Goal: Submit feedback/report problem

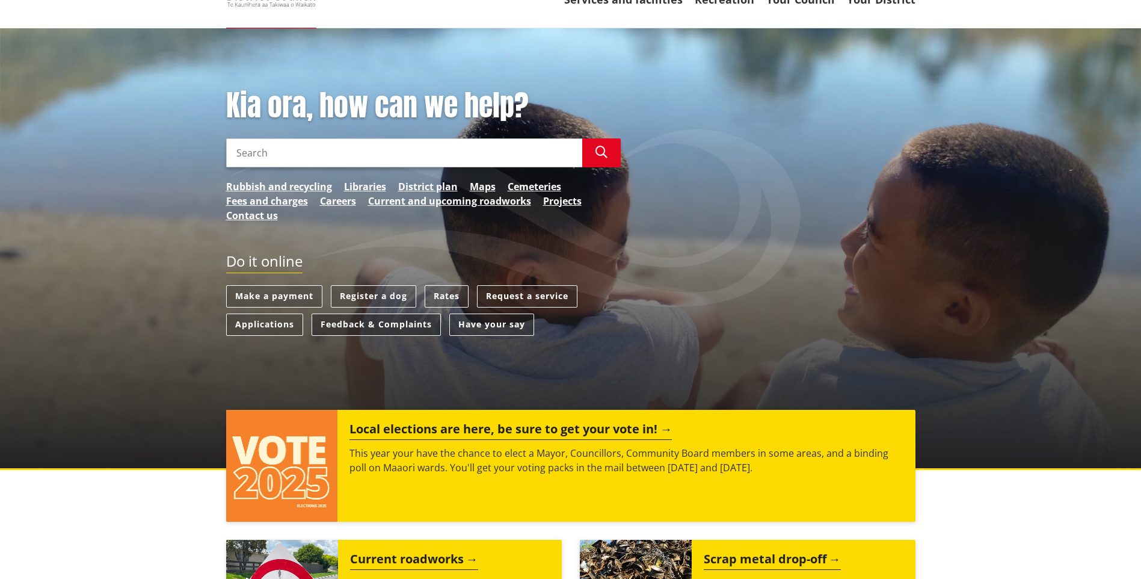
scroll to position [120, 0]
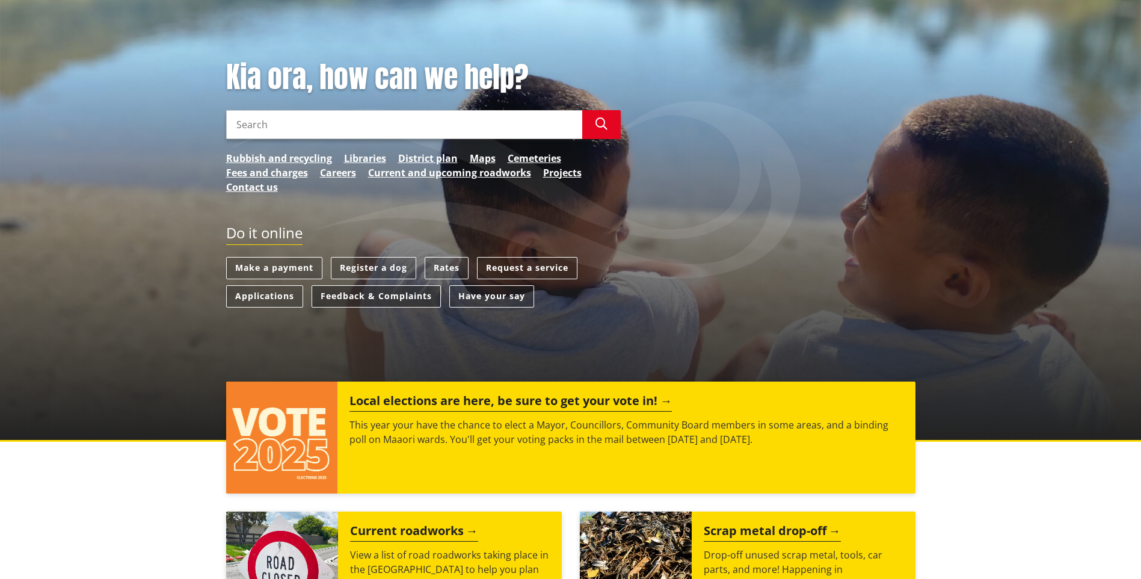
click at [364, 294] on link "Feedback & Complaints" at bounding box center [376, 296] width 129 height 22
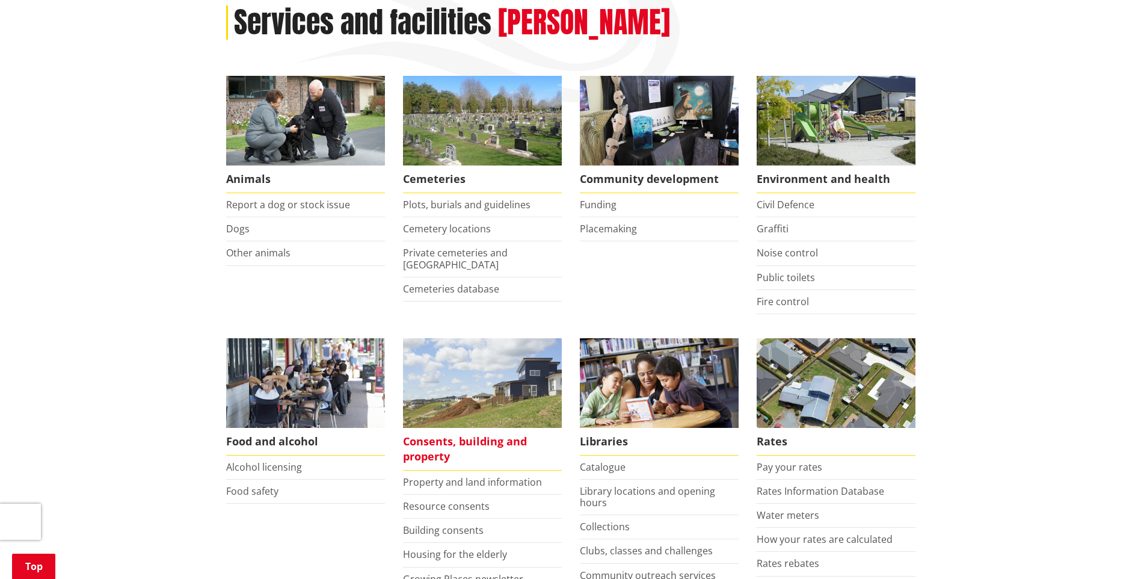
scroll to position [301, 0]
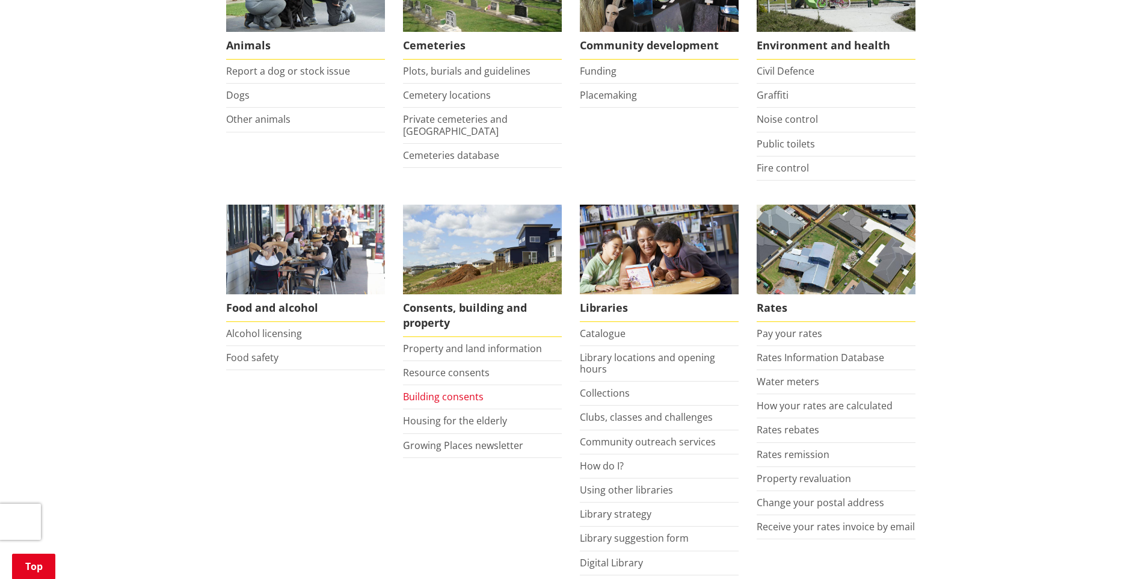
click at [442, 398] on link "Building consents" at bounding box center [443, 396] width 81 height 13
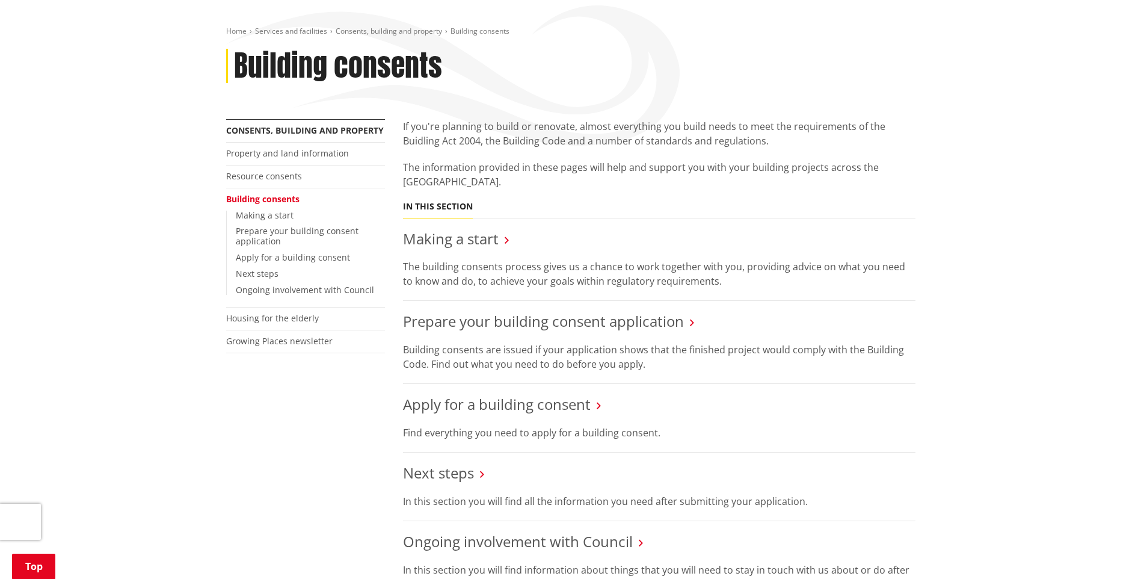
scroll to position [180, 0]
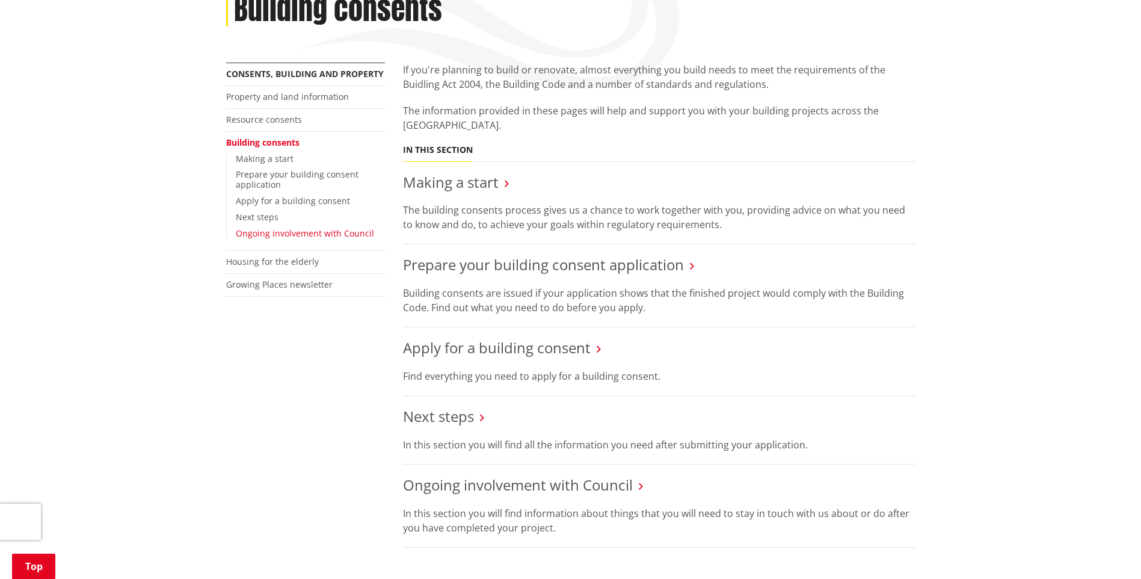
click at [310, 230] on link "Ongoing involvement with Council" at bounding box center [305, 232] width 138 height 11
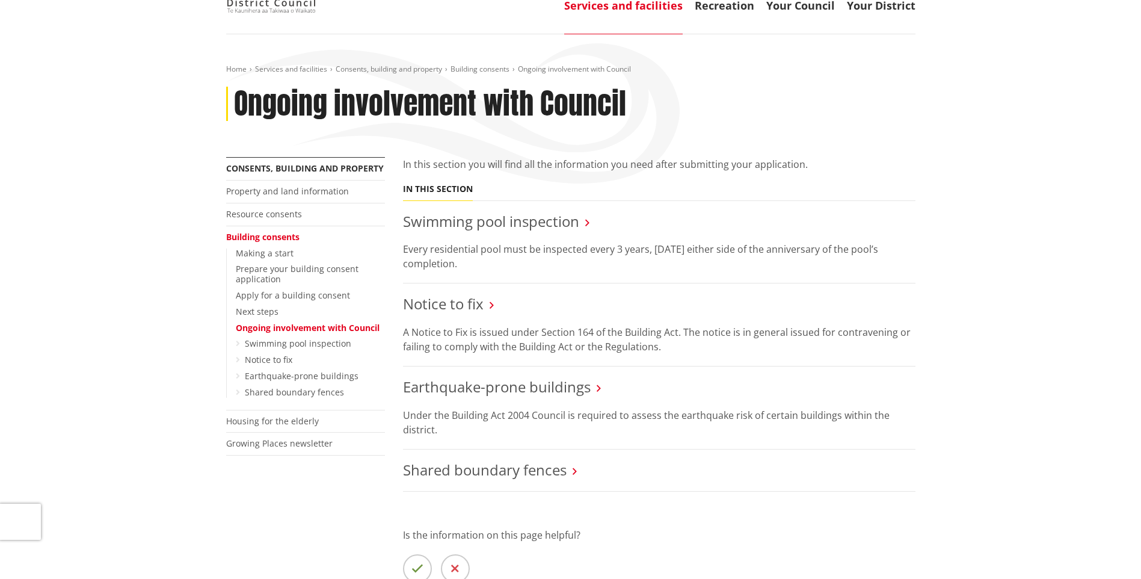
scroll to position [60, 0]
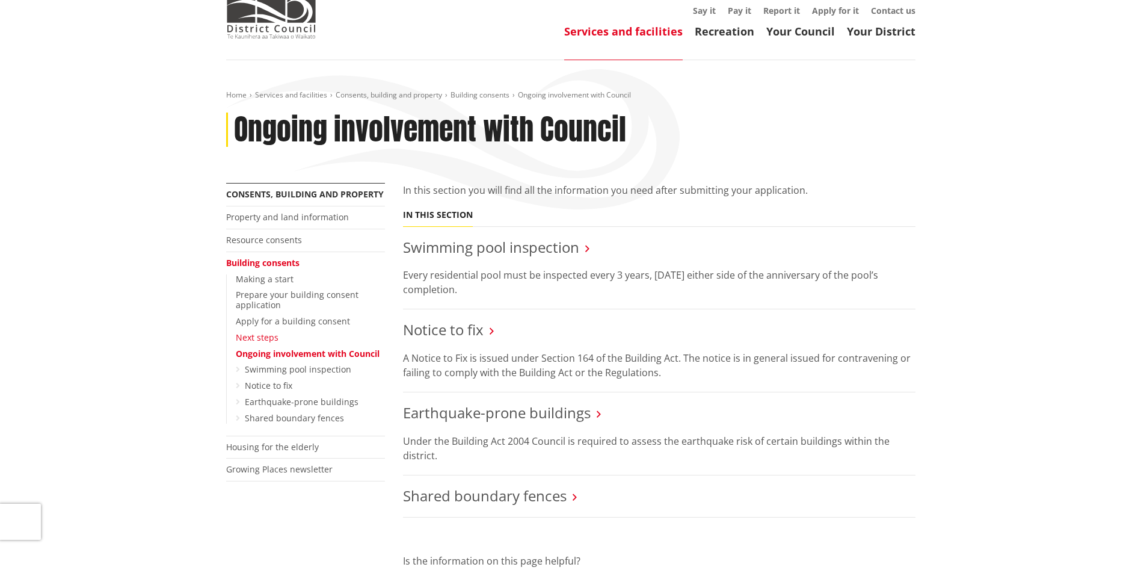
click at [257, 334] on link "Next steps" at bounding box center [257, 336] width 43 height 11
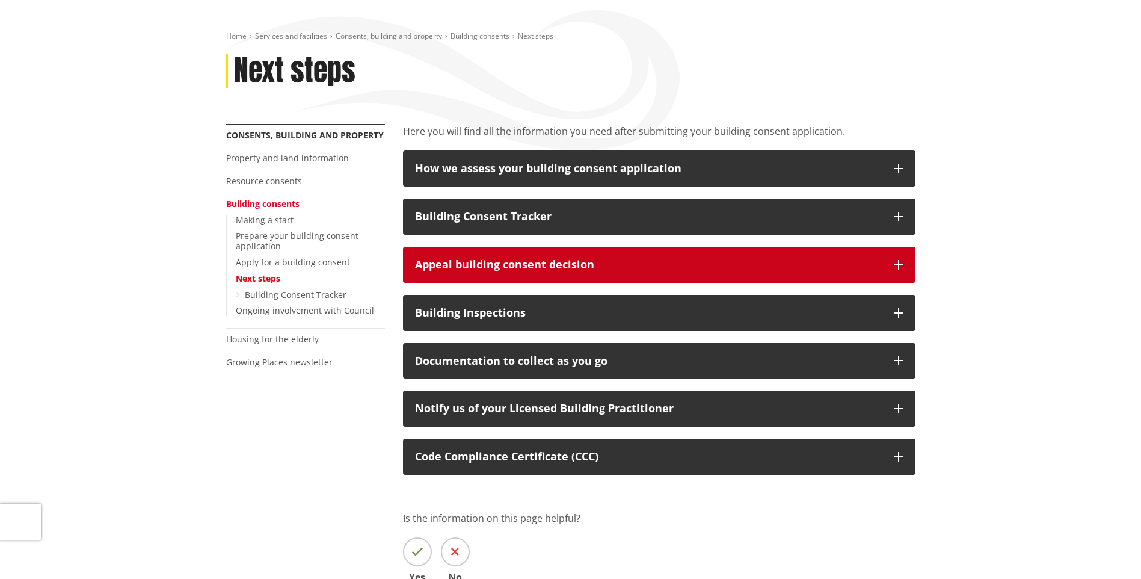
scroll to position [120, 0]
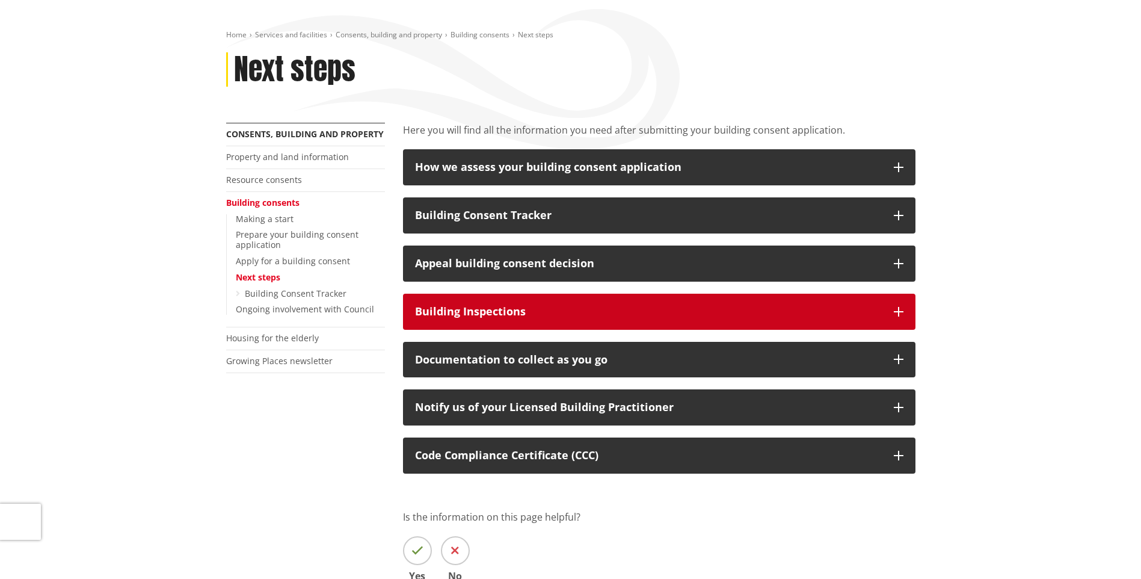
click at [895, 312] on icon "button" at bounding box center [899, 312] width 10 height 10
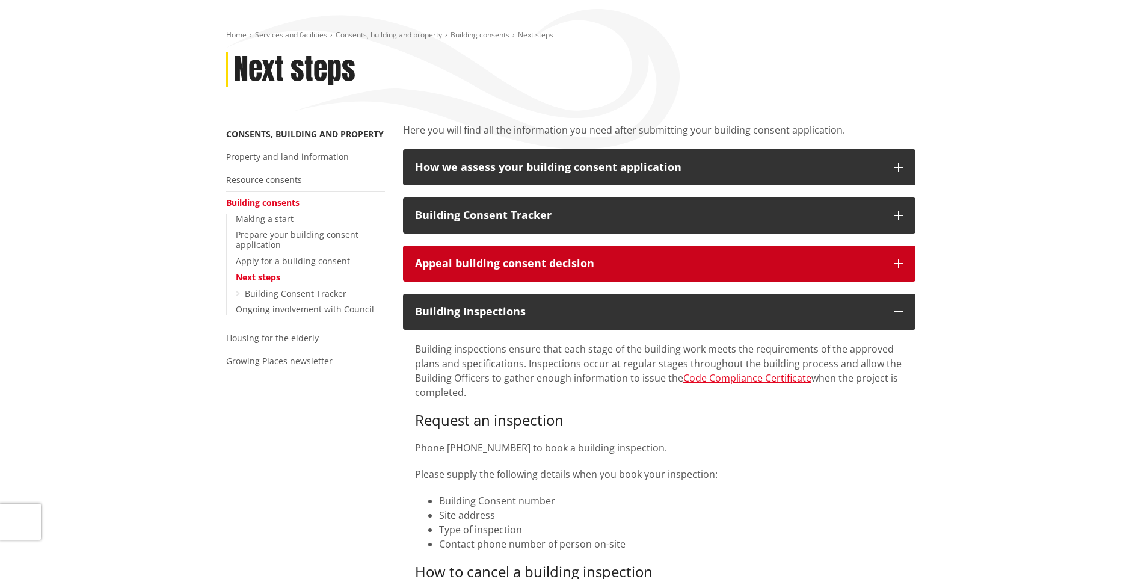
click at [895, 257] on button "Appeal building consent decision" at bounding box center [659, 263] width 513 height 36
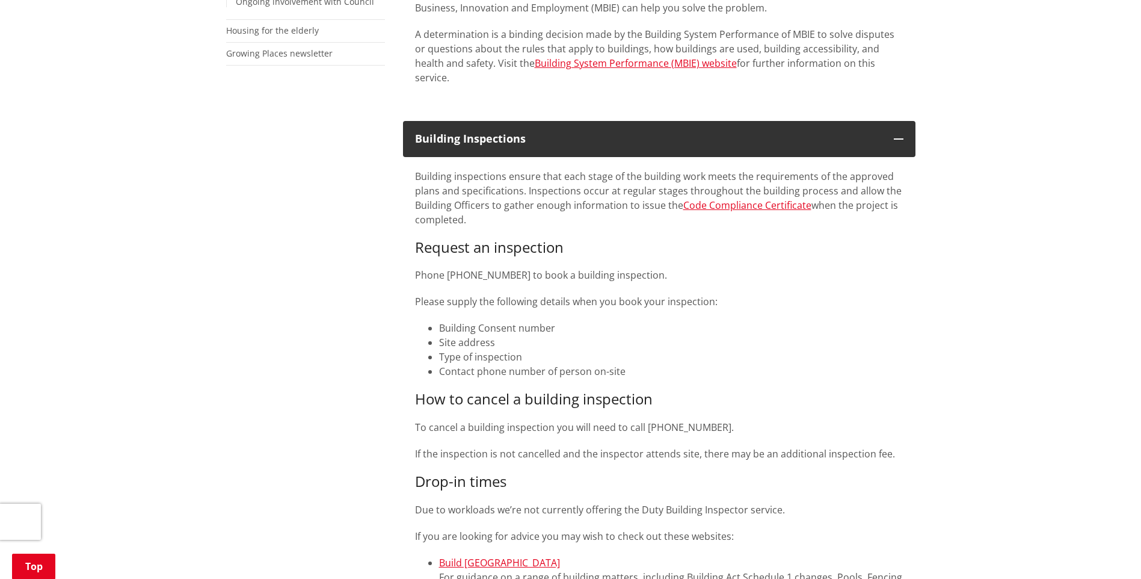
scroll to position [421, 0]
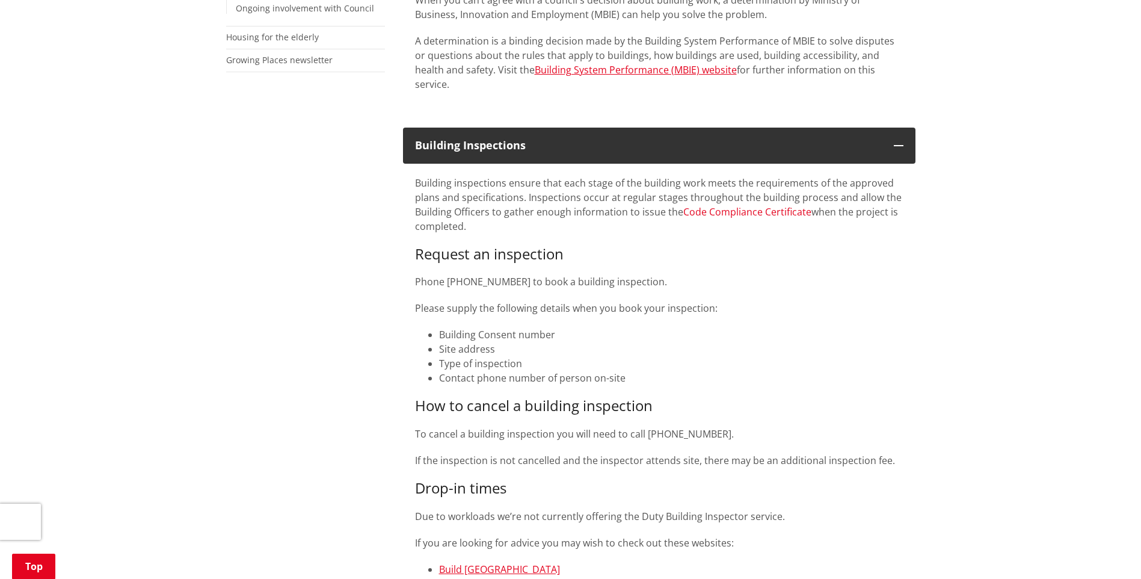
click at [765, 205] on link "Code Compliance Certificate" at bounding box center [747, 211] width 128 height 13
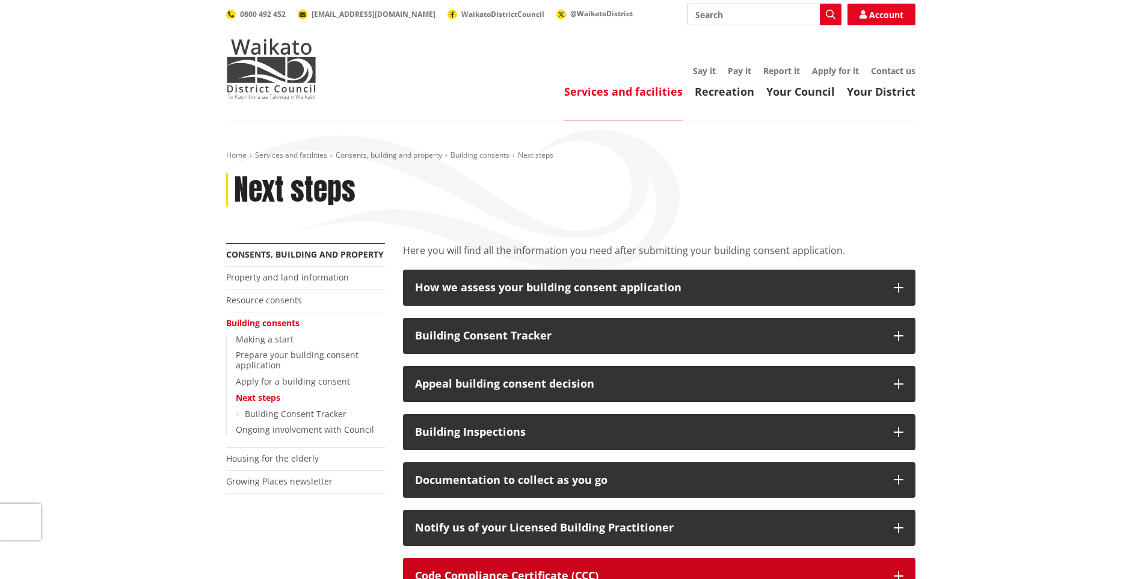
scroll to position [421, 0]
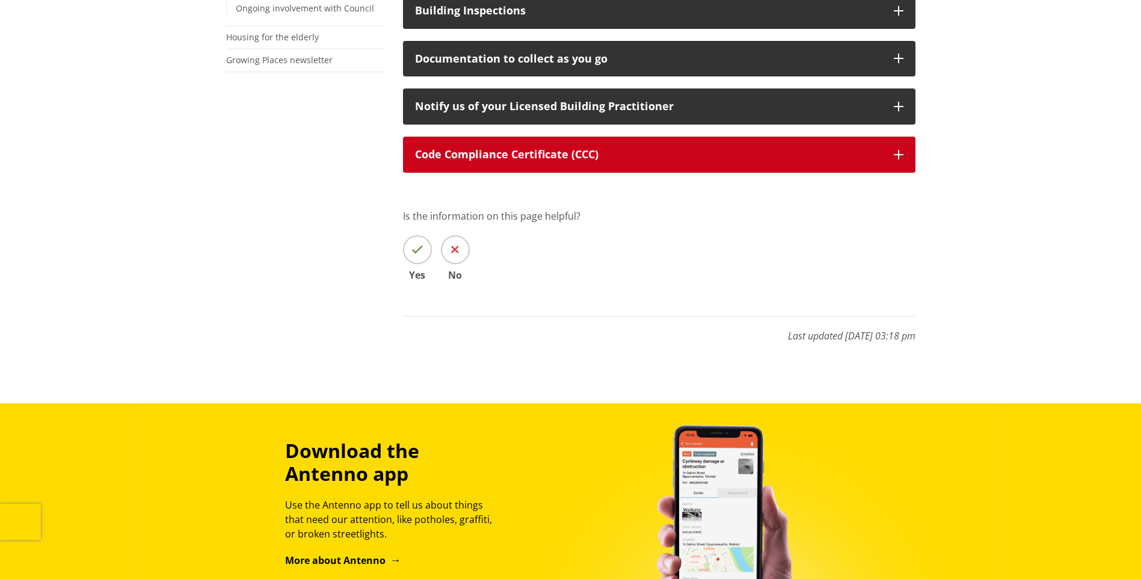
click at [850, 157] on p "Code Compliance Certificate (CCC)" at bounding box center [648, 155] width 467 height 12
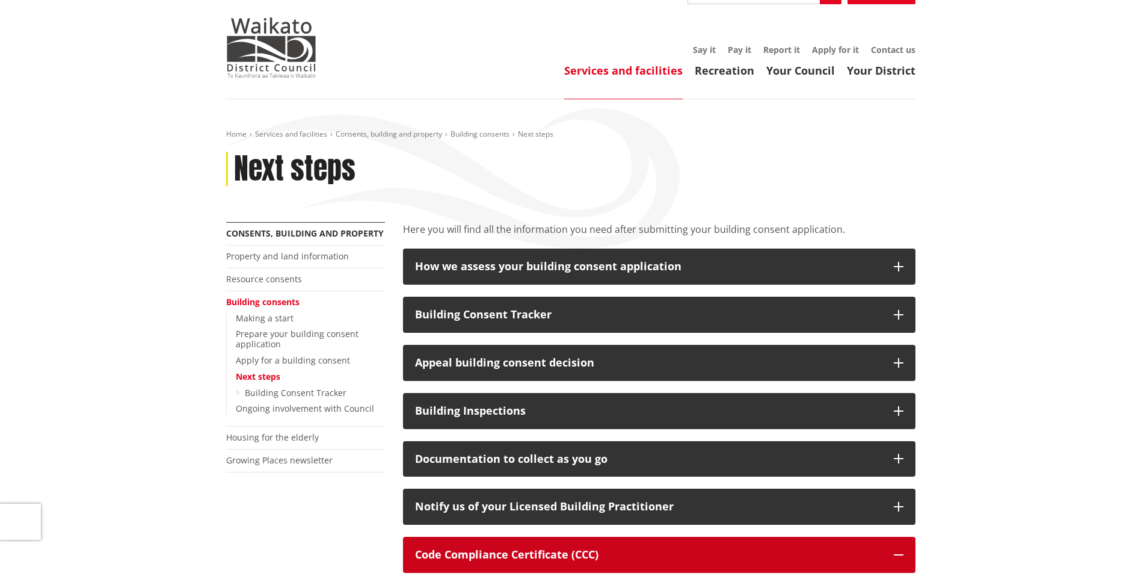
scroll to position [0, 0]
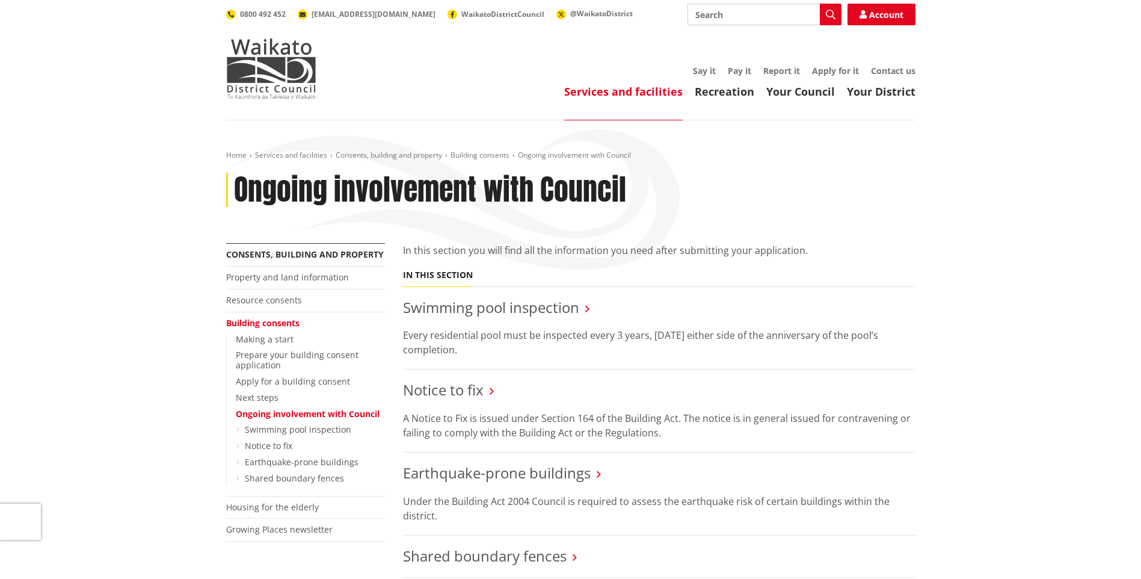
scroll to position [60, 0]
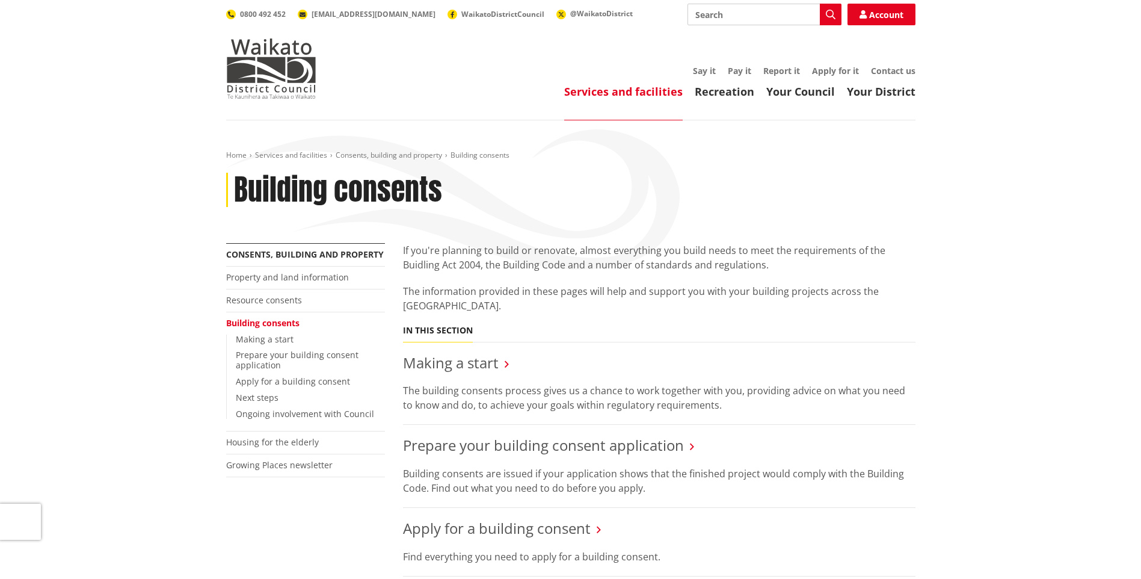
scroll to position [180, 0]
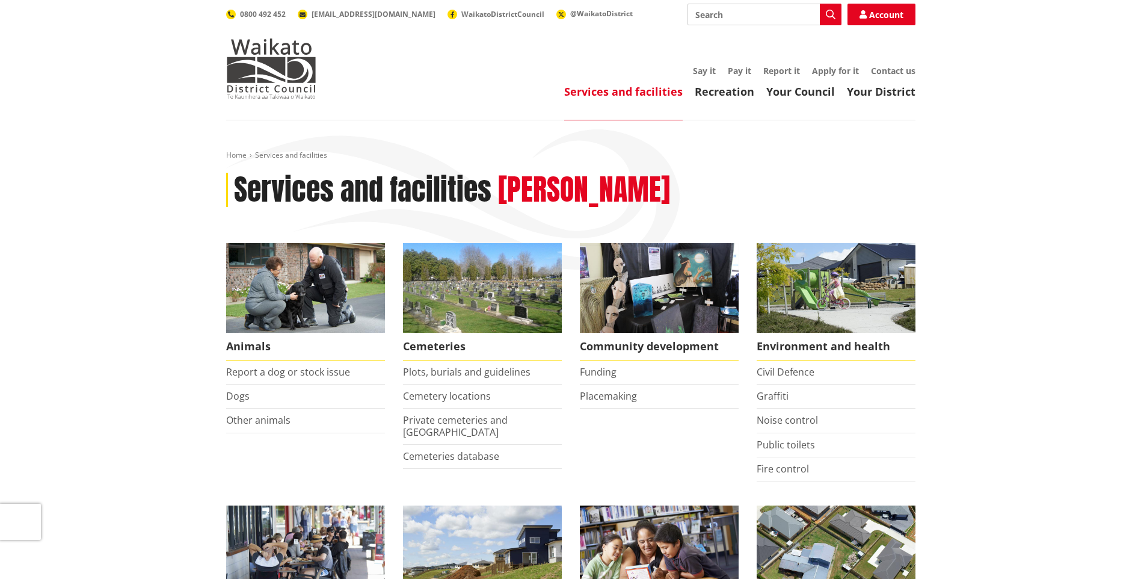
click at [763, 19] on input "Search" at bounding box center [765, 15] width 154 height 22
type input "complaints"
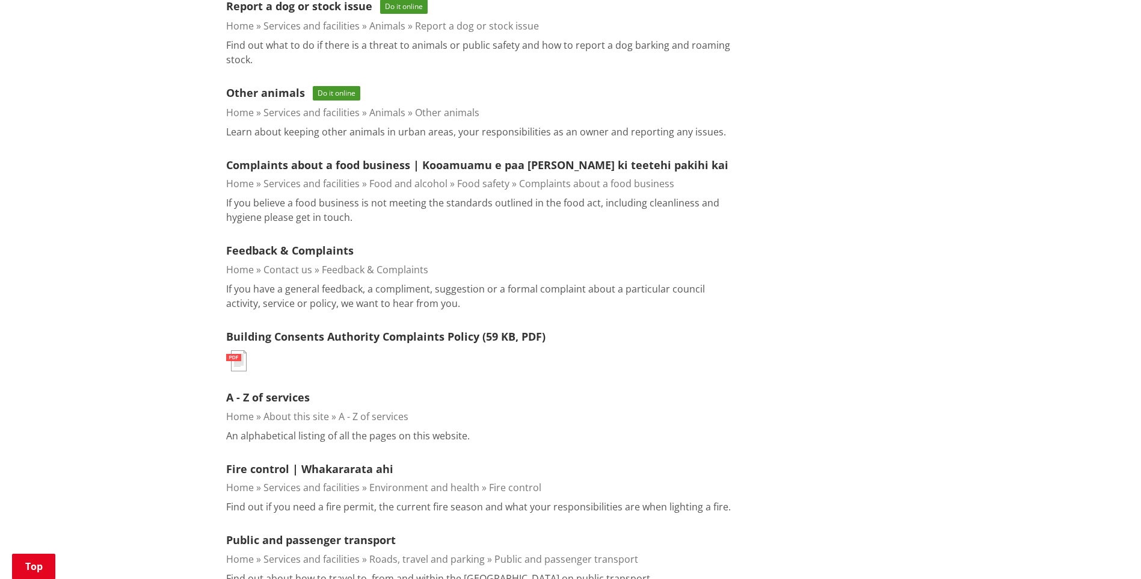
scroll to position [421, 0]
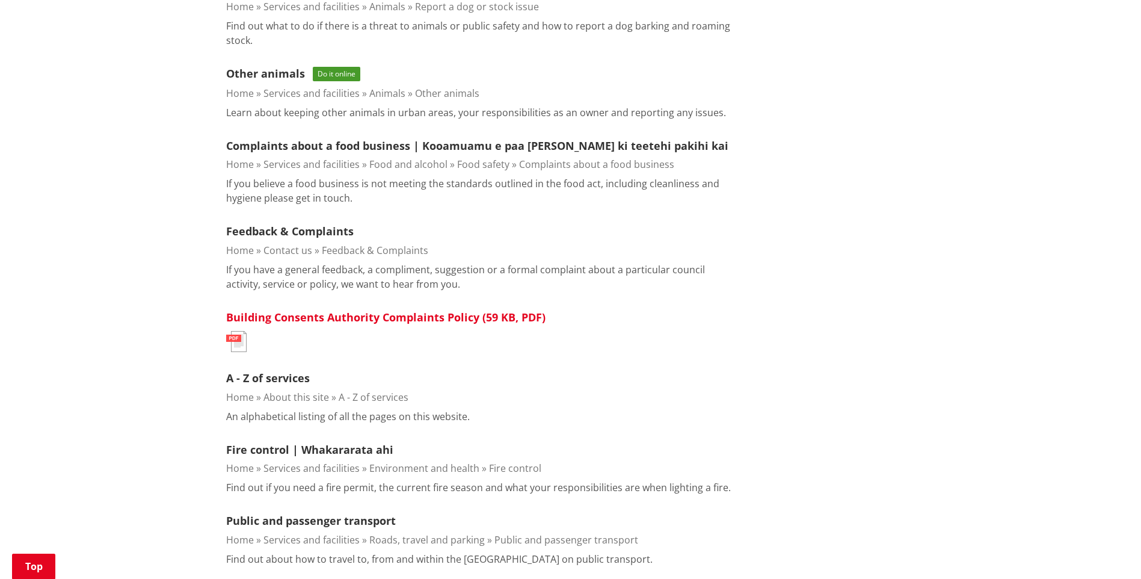
click at [331, 316] on link "Building Consents Authority Complaints Policy (59 KB, PDF)" at bounding box center [385, 317] width 319 height 14
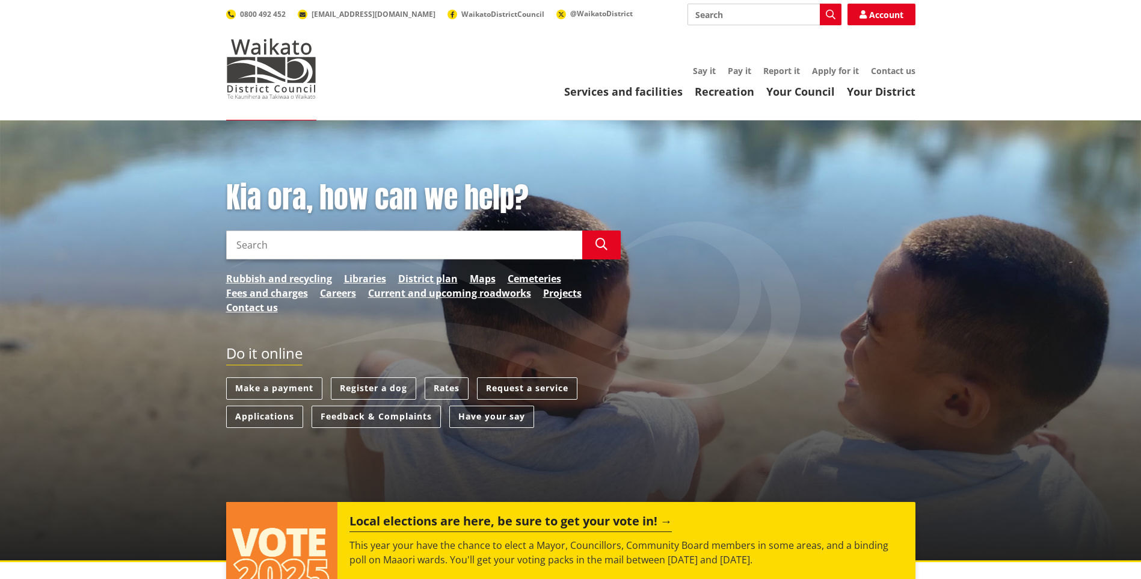
click at [519, 389] on link "Request a service" at bounding box center [527, 388] width 100 height 22
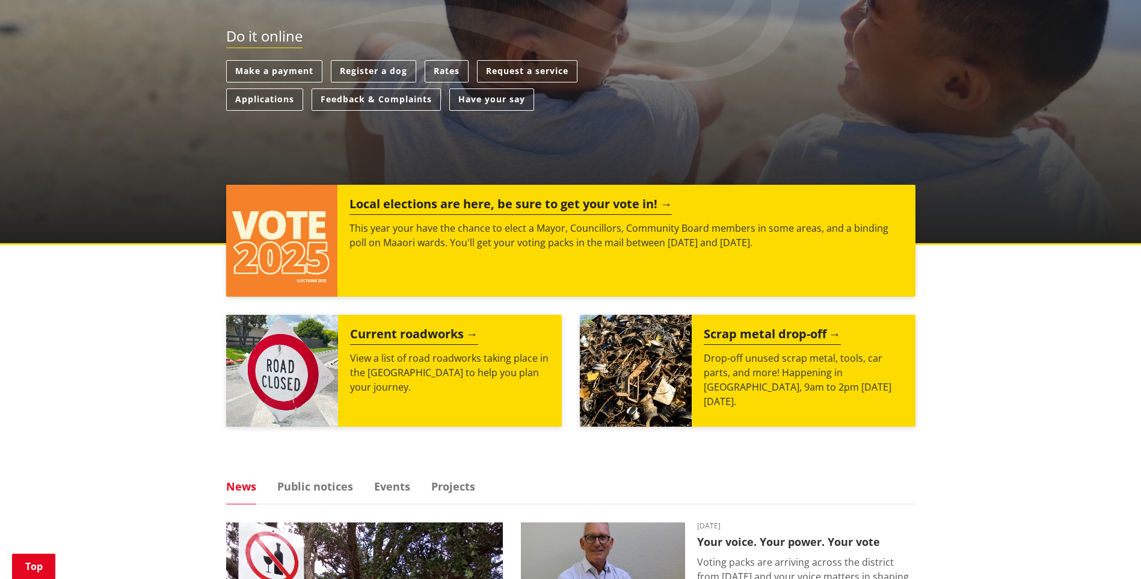
scroll to position [60, 0]
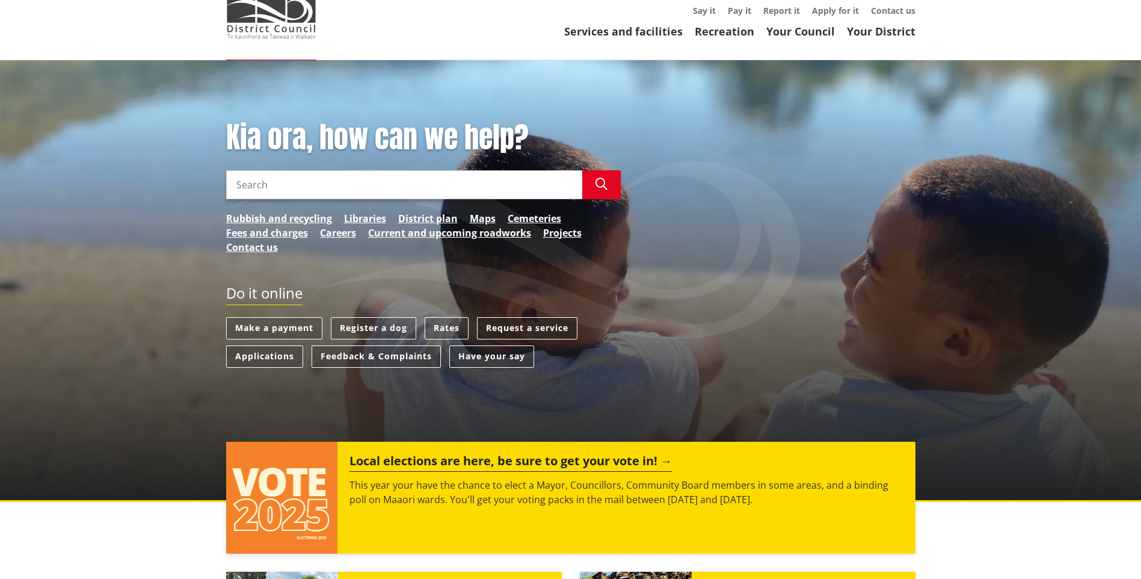
click at [529, 324] on link "Request a service" at bounding box center [527, 328] width 100 height 22
click at [334, 192] on input "Search" at bounding box center [404, 184] width 356 height 29
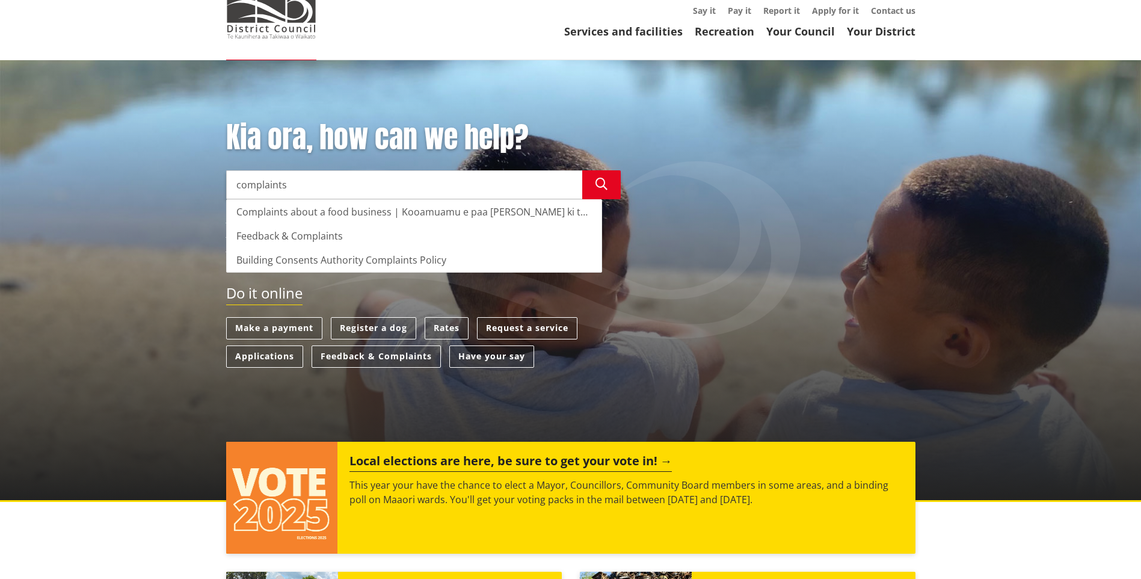
type input "complaints"
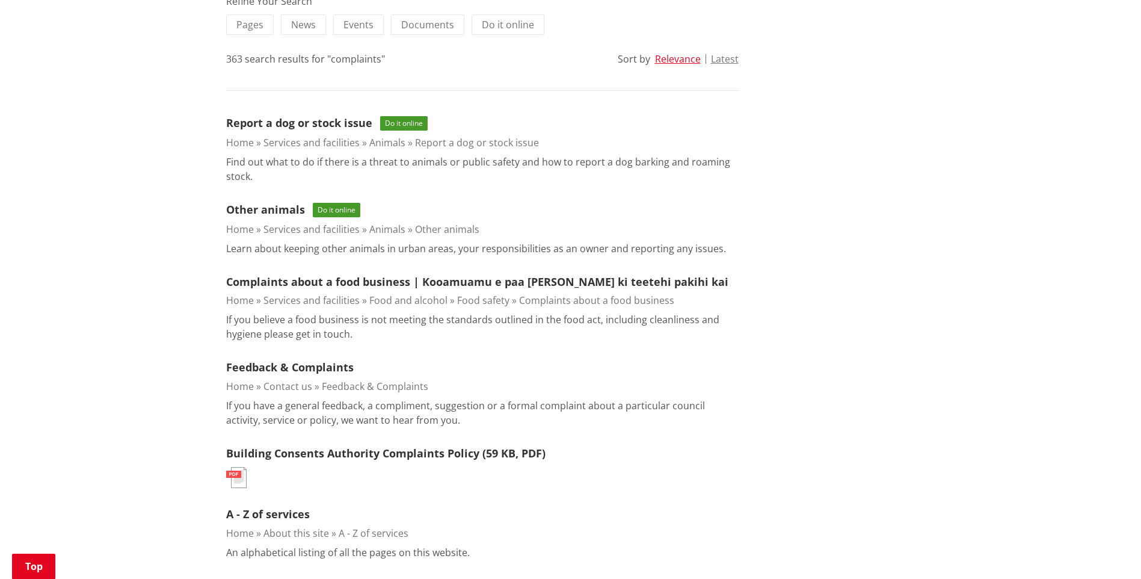
scroll to position [361, 0]
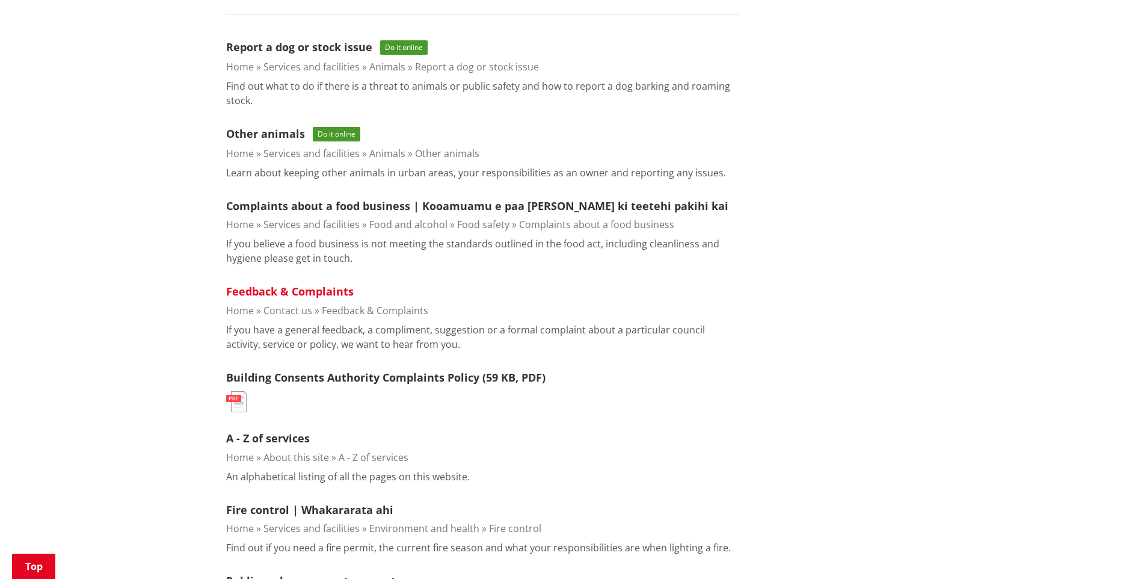
click at [289, 289] on link "Feedback & Complaints" at bounding box center [290, 291] width 128 height 14
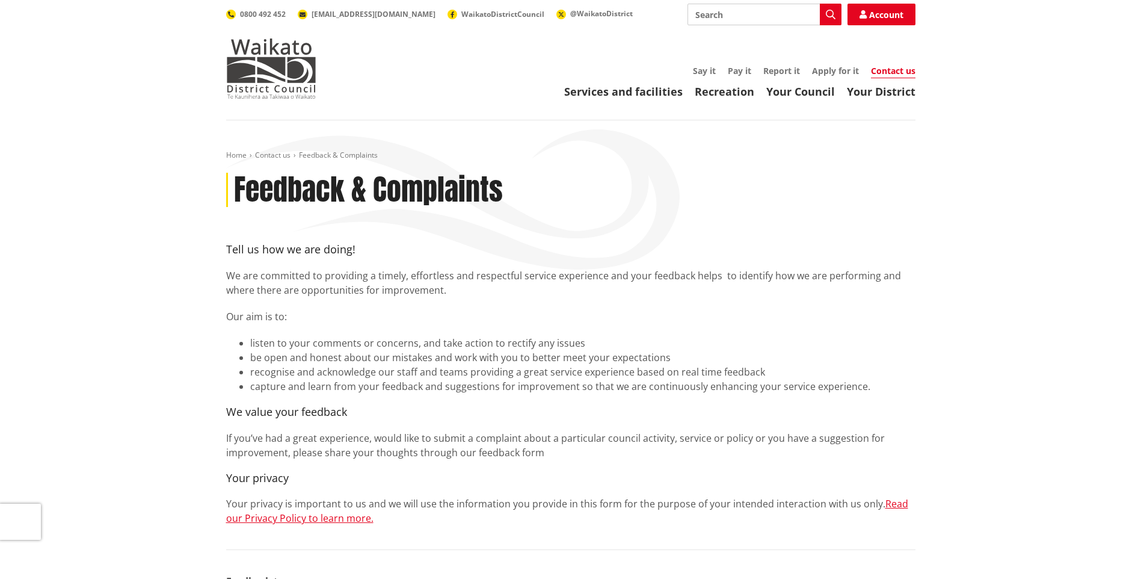
drag, startPoint x: 236, startPoint y: 0, endPoint x: 726, endPoint y: 205, distance: 530.1
click at [726, 205] on div "Feedback & Complaints" at bounding box center [570, 190] width 689 height 35
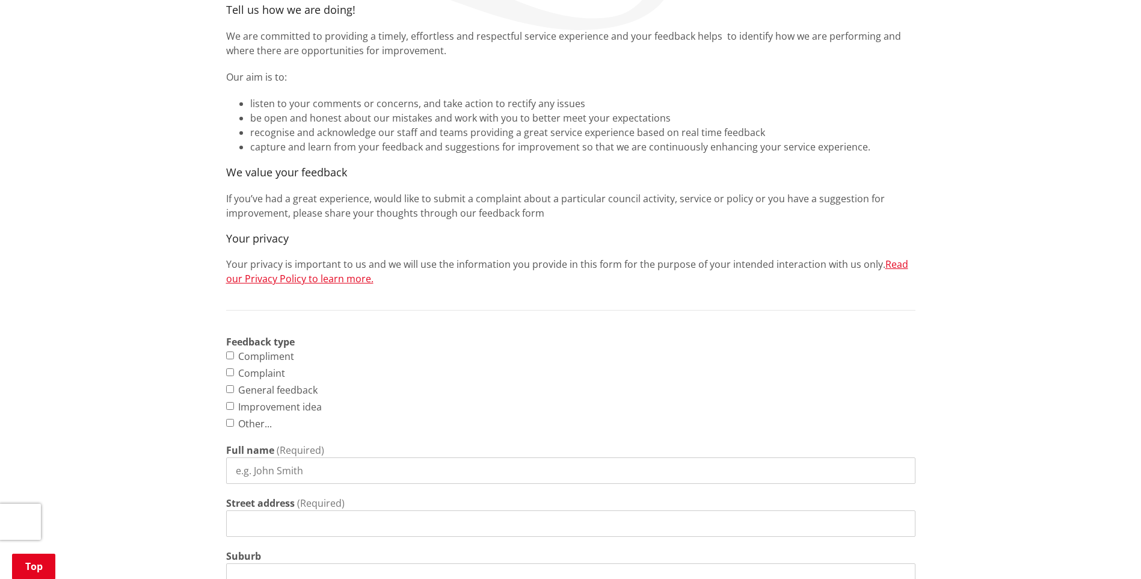
scroll to position [120, 0]
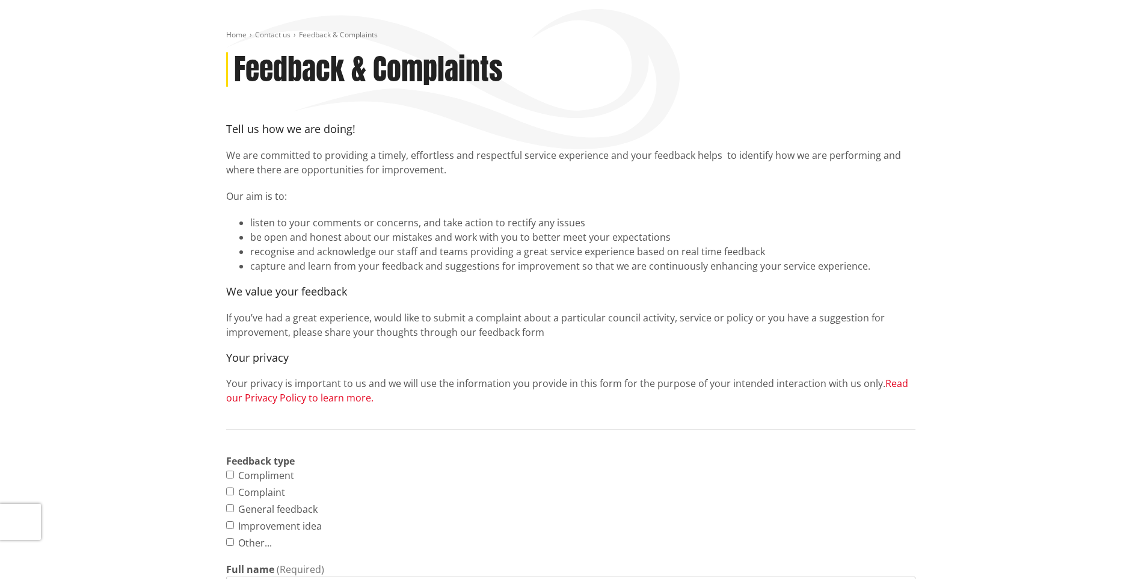
click at [899, 381] on link "Read our Privacy Policy to learn more." at bounding box center [567, 391] width 682 height 28
